Goal: Information Seeking & Learning: Learn about a topic

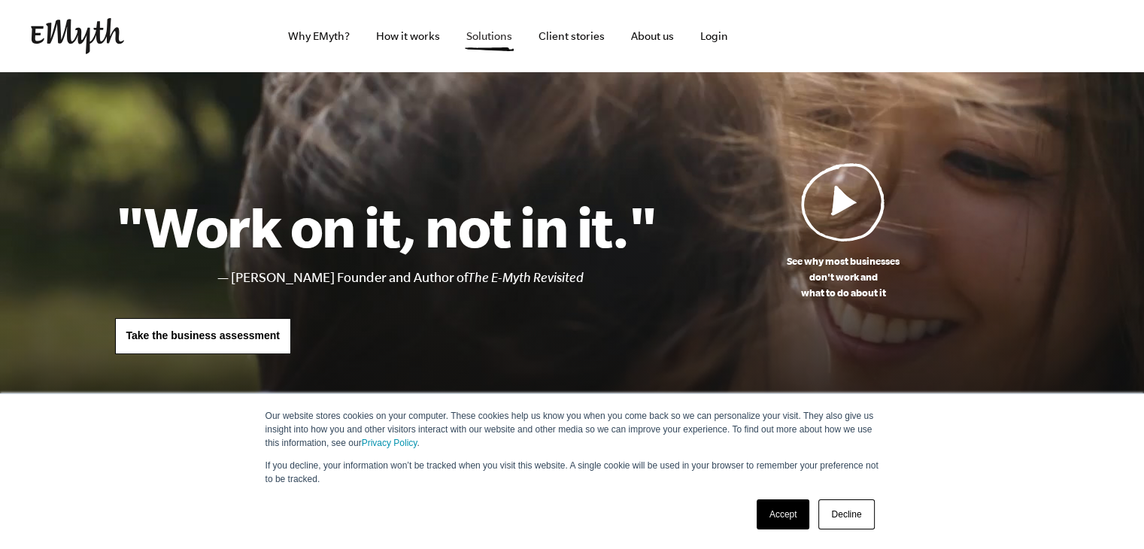
click at [489, 34] on link "Solutions" at bounding box center [489, 36] width 70 height 72
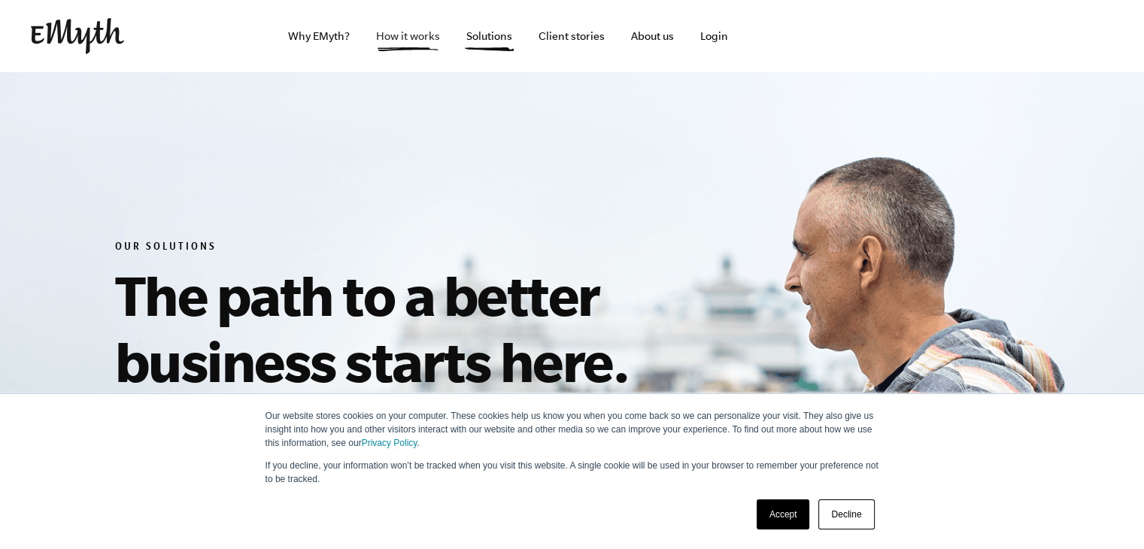
click at [391, 30] on link "How it works" at bounding box center [408, 36] width 88 height 72
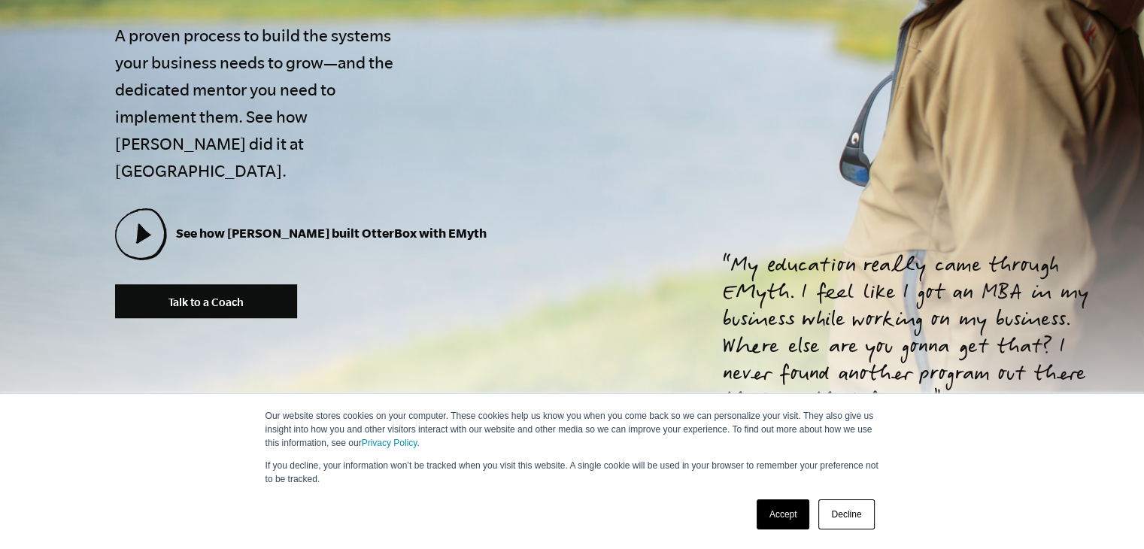
scroll to position [602, 0]
